Goal: Book appointment/travel/reservation

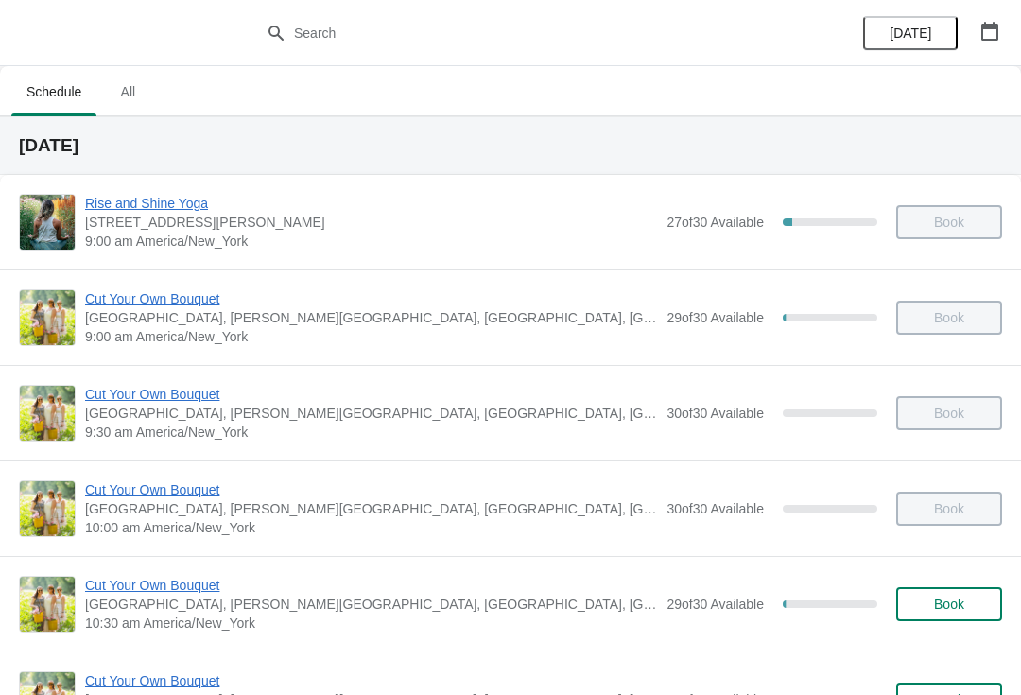
click at [951, 602] on span "Book" at bounding box center [949, 603] width 30 height 15
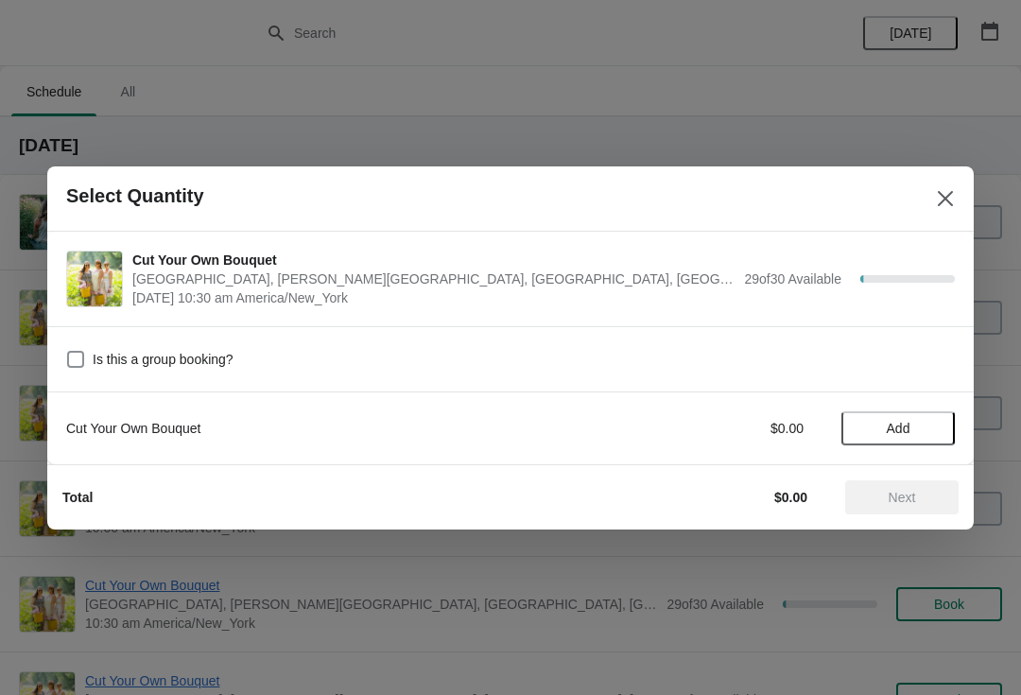
click at [912, 427] on span "Add" at bounding box center [897, 428] width 79 height 15
click at [916, 502] on span "Next" at bounding box center [901, 496] width 27 height 15
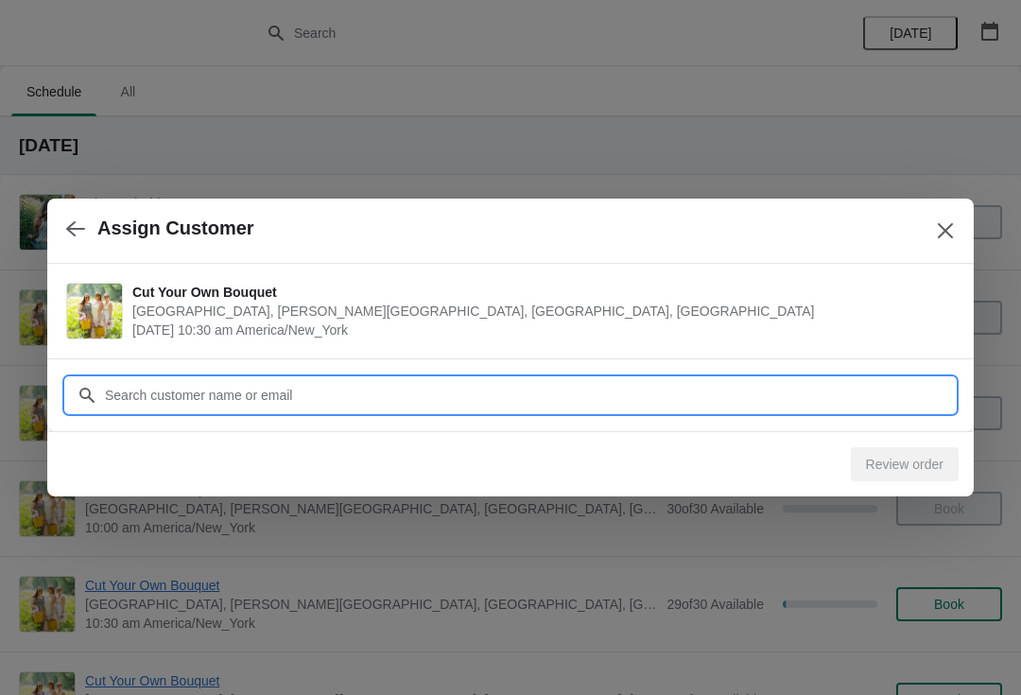
click at [153, 395] on input "Customer" at bounding box center [529, 395] width 850 height 34
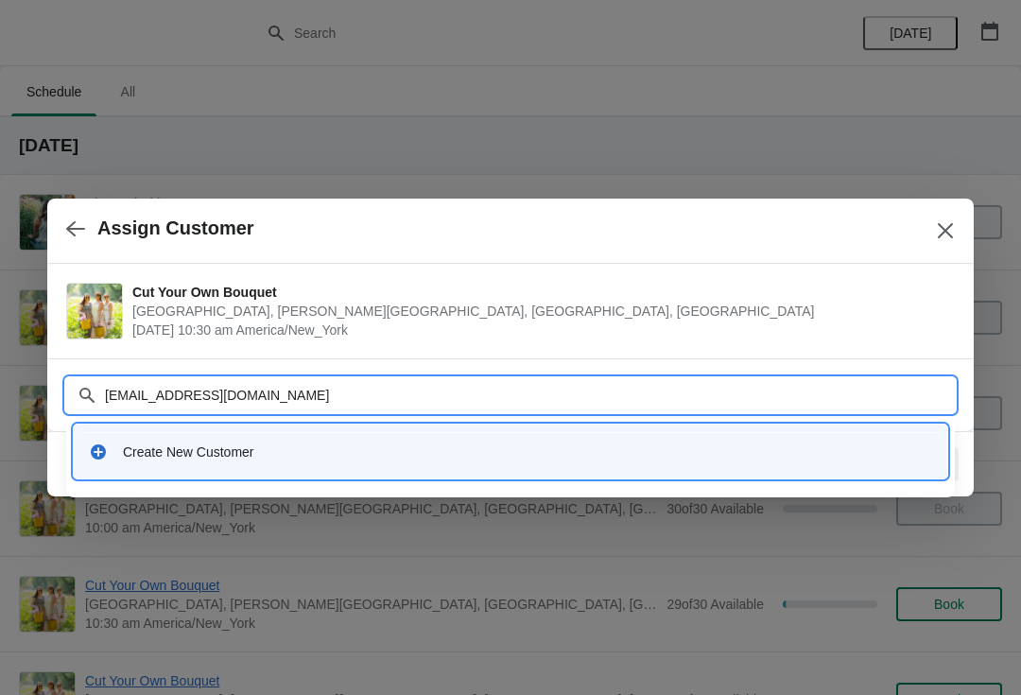
type input "[EMAIL_ADDRESS][DOMAIN_NAME]"
click at [103, 450] on icon at bounding box center [98, 451] width 15 height 15
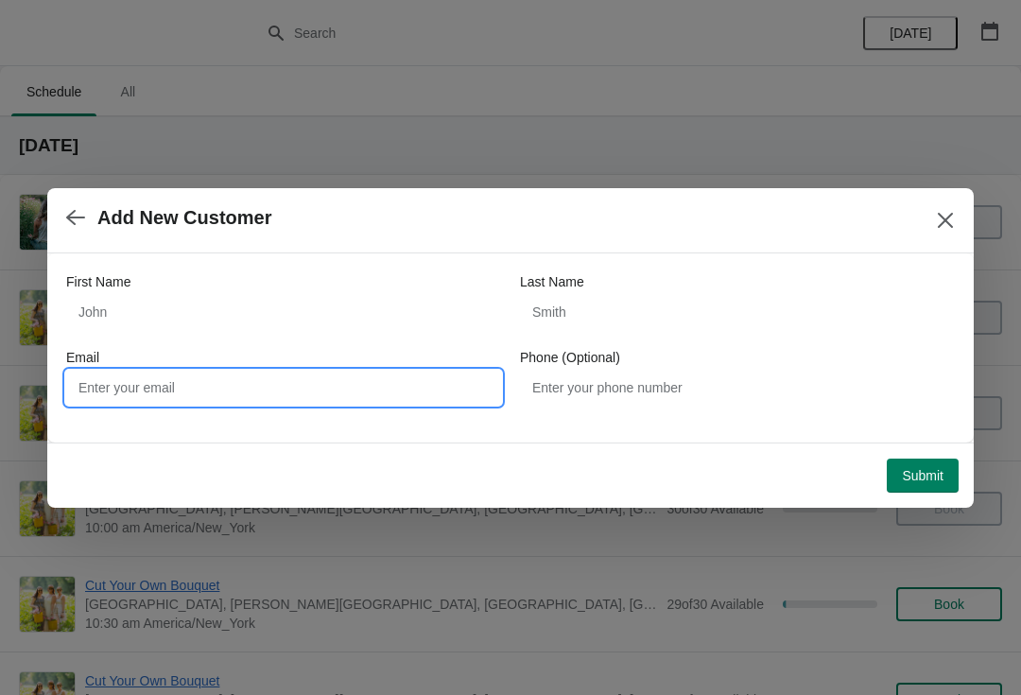
click at [195, 399] on input "Email" at bounding box center [283, 387] width 435 height 34
type input "[EMAIL_ADDRESS][DOMAIN_NAME]"
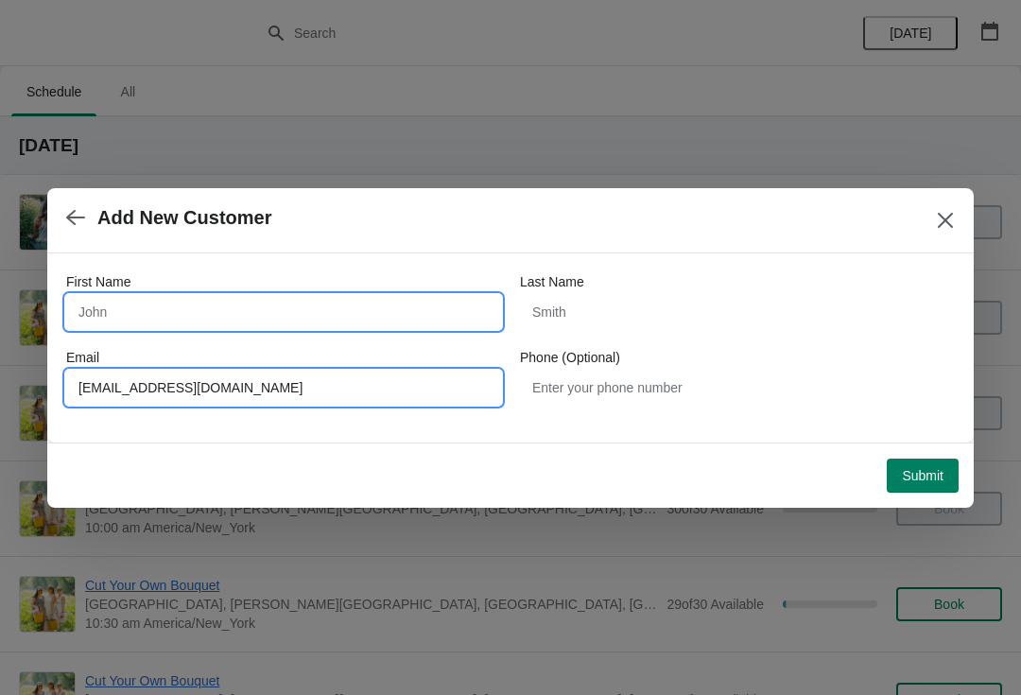
click at [107, 317] on input "First Name" at bounding box center [283, 312] width 435 height 34
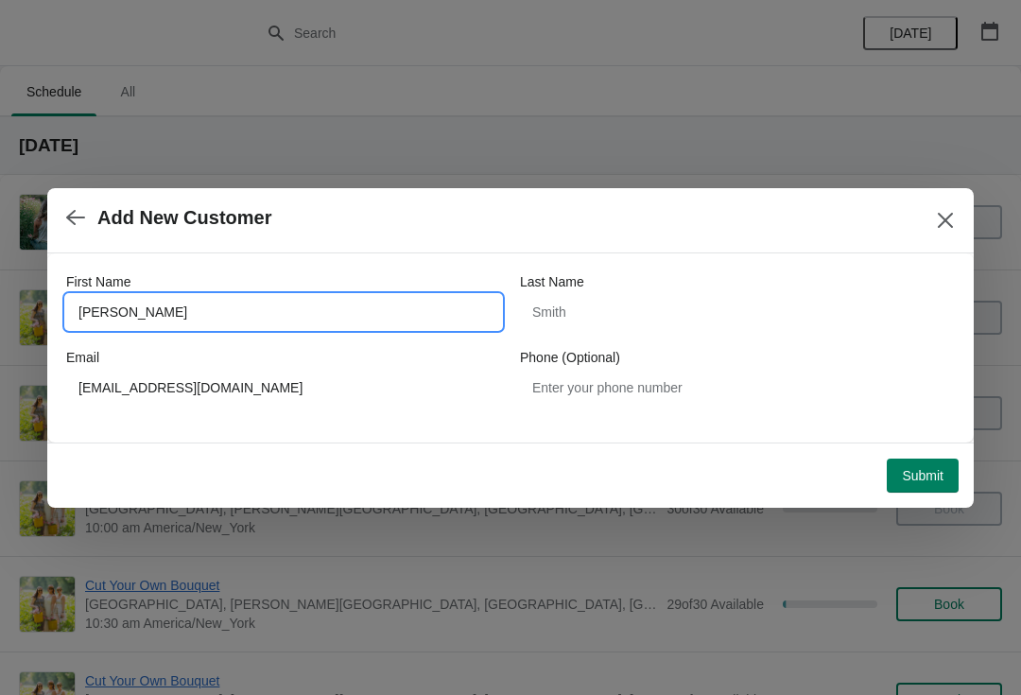
type input "[PERSON_NAME]"
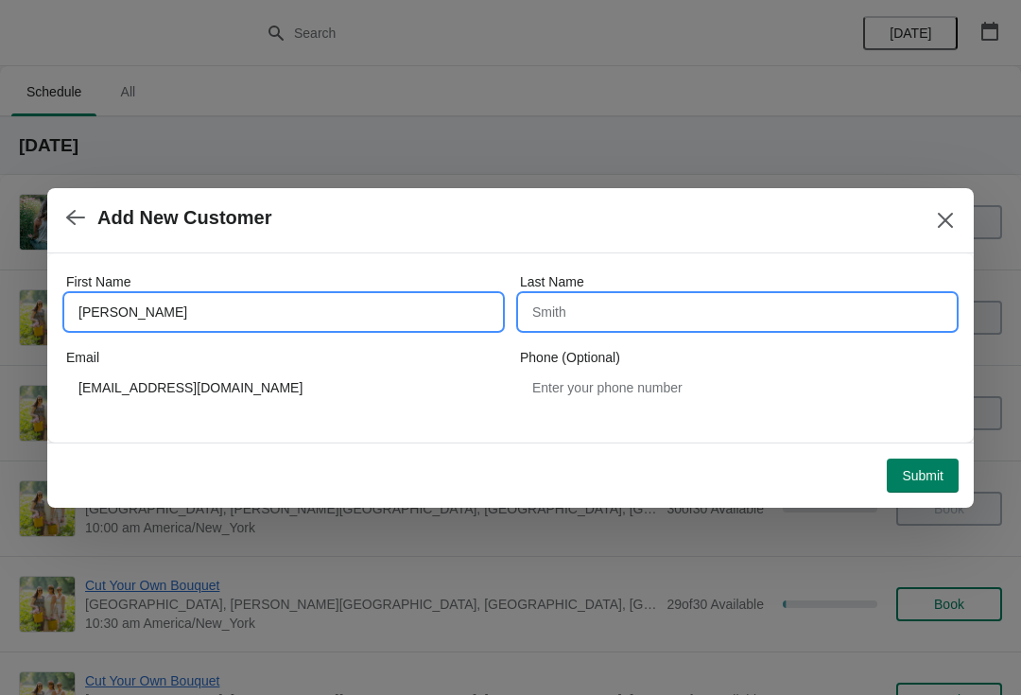
click at [660, 320] on input "Last Name" at bounding box center [737, 312] width 435 height 34
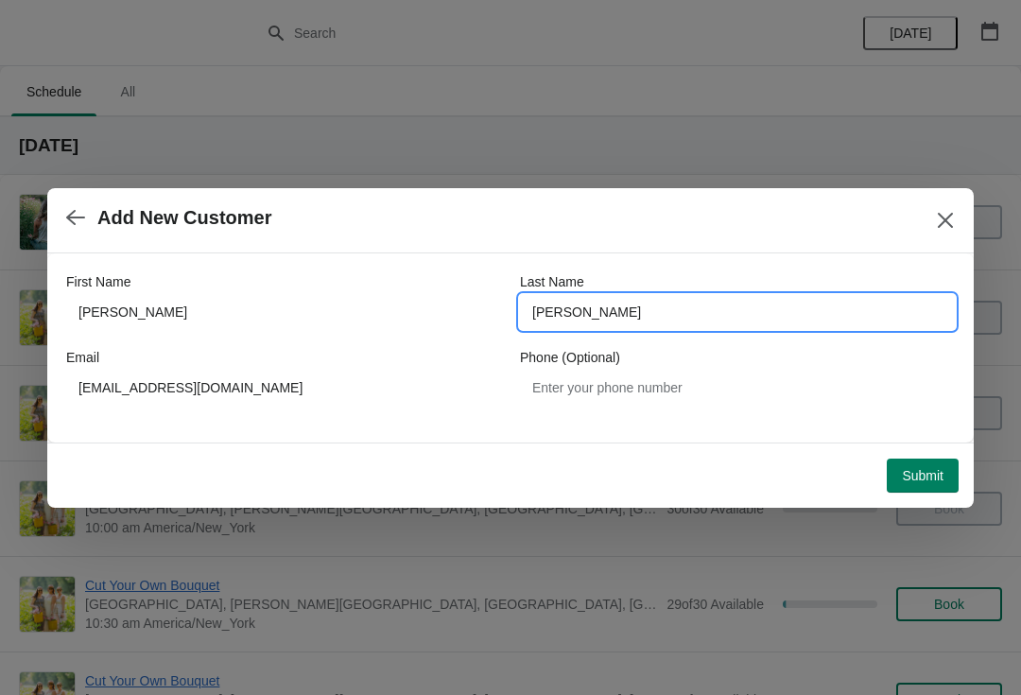
type input "[PERSON_NAME]"
click at [918, 480] on span "Submit" at bounding box center [922, 475] width 42 height 15
